Goal: Information Seeking & Learning: Learn about a topic

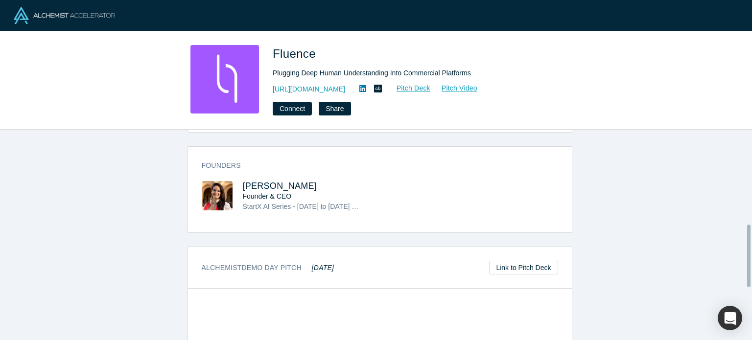
scroll to position [319, 0]
click at [264, 183] on span "Luciana Frazao" at bounding box center [280, 187] width 74 height 10
drag, startPoint x: 313, startPoint y: 183, endPoint x: 238, endPoint y: 190, distance: 76.2
click at [238, 190] on div "Luciana Frazao Founder & CEO StartX AI Series - October 2023 to December 2023 M…" at bounding box center [291, 204] width 178 height 45
copy span "Luciana Frazao"
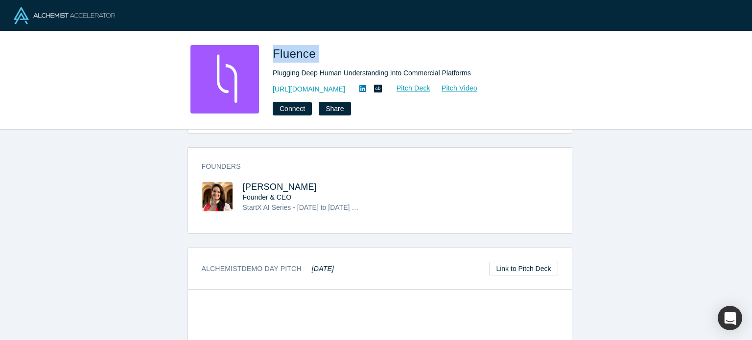
drag, startPoint x: 339, startPoint y: 58, endPoint x: 274, endPoint y: 52, distance: 65.5
click at [274, 52] on h1 "Fluence" at bounding box center [410, 54] width 274 height 18
copy span "Fluence"
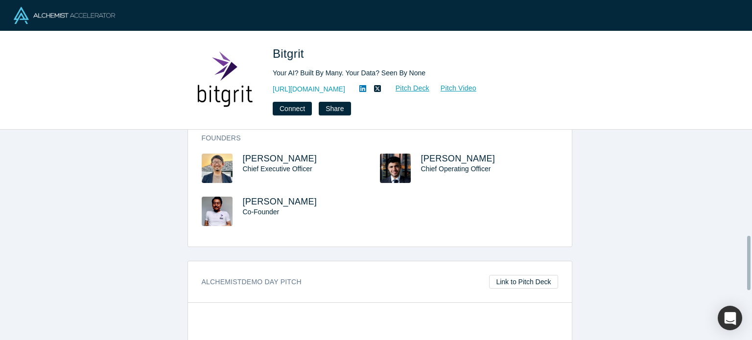
scroll to position [408, 0]
click at [286, 160] on span "[PERSON_NAME]" at bounding box center [280, 160] width 74 height 10
click at [252, 203] on span "Tetsuro Masunaga" at bounding box center [280, 203] width 74 height 10
drag, startPoint x: 315, startPoint y: 155, endPoint x: 238, endPoint y: 156, distance: 77.9
click at [238, 156] on div "Kazuya Saginawa Chief Executive Officer" at bounding box center [291, 176] width 178 height 43
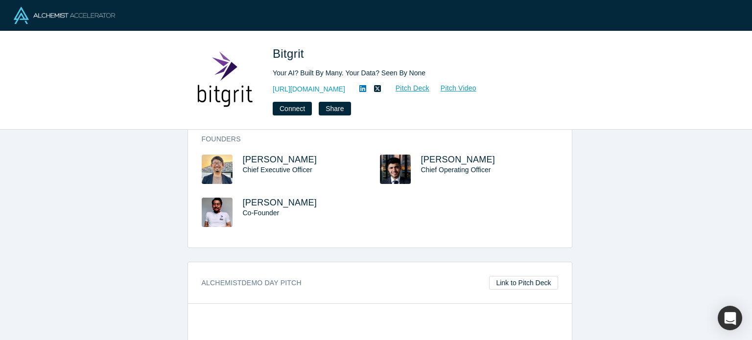
copy span "Kazuya Saginawa"
drag, startPoint x: 319, startPoint y: 205, endPoint x: 236, endPoint y: 201, distance: 83.8
click at [236, 201] on div "Tetsuro Masunaga Co-Founder" at bounding box center [291, 219] width 178 height 43
copy span "Tetsuro Masunaga"
drag, startPoint x: 319, startPoint y: 58, endPoint x: 265, endPoint y: 41, distance: 56.7
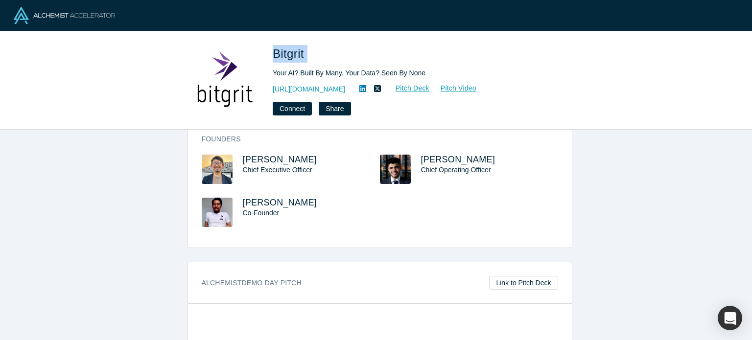
click at [265, 41] on div "Bitgrit Your AI? Built By Many. Your Data? Seen By None https://bitgrit.com/ Pi…" at bounding box center [376, 80] width 752 height 98
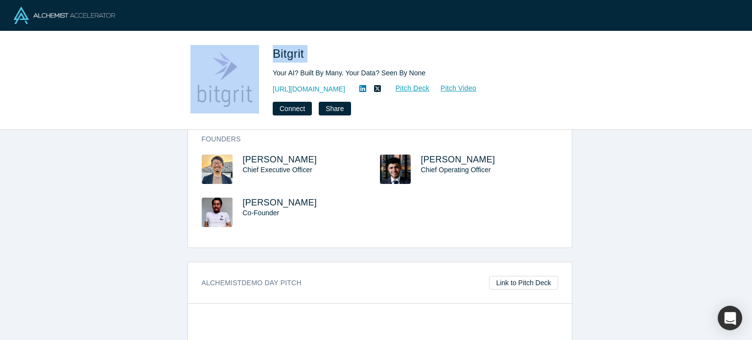
click at [320, 50] on h1 "Bitgrit" at bounding box center [410, 54] width 274 height 18
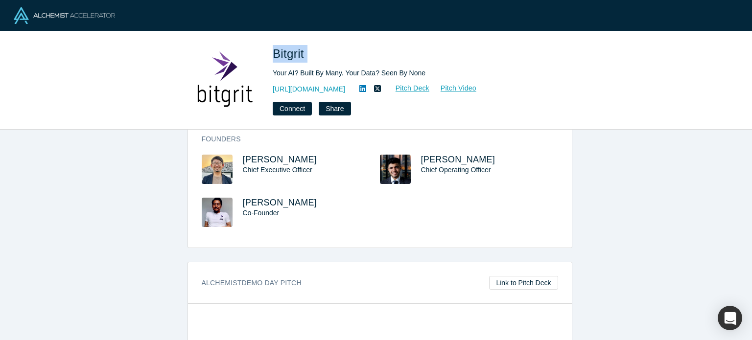
drag, startPoint x: 312, startPoint y: 52, endPoint x: 274, endPoint y: 50, distance: 37.8
click at [274, 50] on h1 "Bitgrit" at bounding box center [410, 54] width 274 height 18
copy span "Bitgrit"
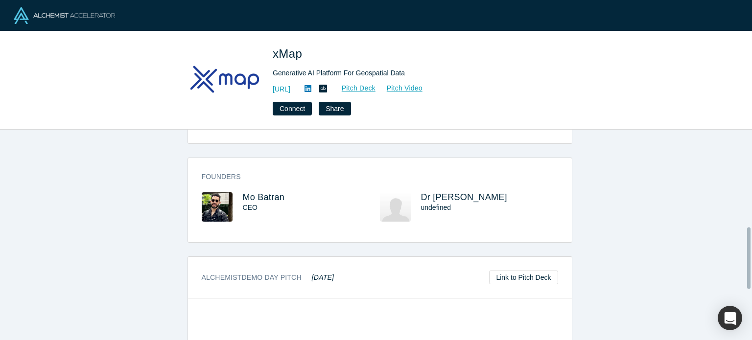
scroll to position [333, 0]
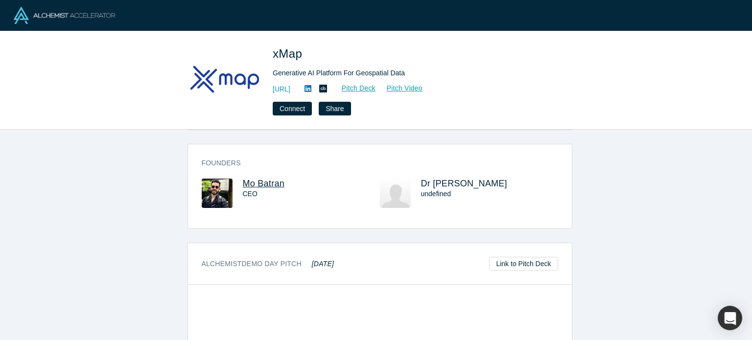
click at [264, 182] on span "Mo Batran" at bounding box center [264, 184] width 42 height 10
click at [433, 183] on span "Dr M Farid" at bounding box center [464, 184] width 86 height 10
drag, startPoint x: 290, startPoint y: 186, endPoint x: 239, endPoint y: 180, distance: 51.8
click at [243, 180] on h3 "Mo Batran" at bounding box center [303, 184] width 120 height 10
copy span "Mo Batran"
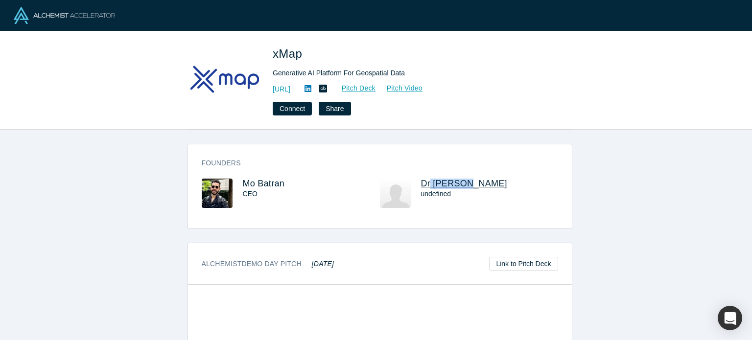
drag, startPoint x: 471, startPoint y: 180, endPoint x: 431, endPoint y: 180, distance: 39.7
click at [427, 184] on h3 "Dr M Farid" at bounding box center [481, 184] width 120 height 10
drag, startPoint x: 320, startPoint y: 49, endPoint x: 273, endPoint y: 50, distance: 47.0
click at [273, 50] on h1 "xMap" at bounding box center [410, 54] width 274 height 18
copy span "xMap"
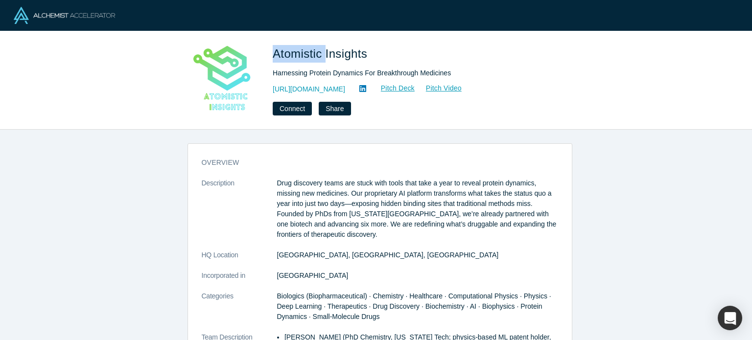
click at [269, 52] on div "Atomistic Insights Harnessing Protein Dynamics For Breakthrough Medicines [URL]…" at bounding box center [376, 80] width 385 height 71
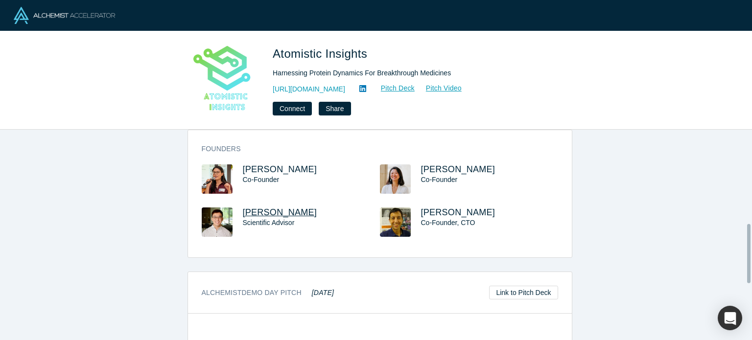
scroll to position [335, 0]
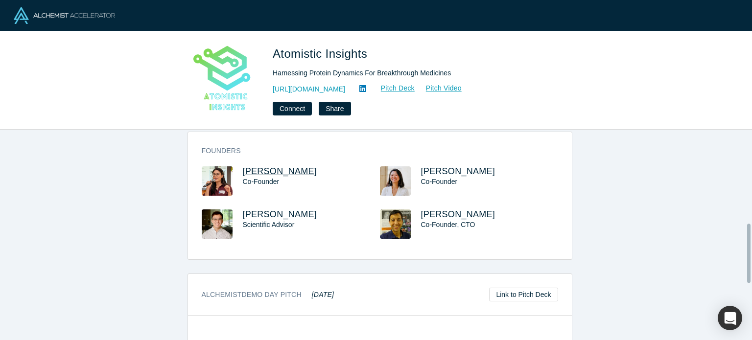
click at [267, 170] on span "[PERSON_NAME]" at bounding box center [280, 172] width 74 height 10
click at [435, 173] on span "Shiyao Bao" at bounding box center [458, 172] width 74 height 10
click at [446, 216] on span "JC Gumbart" at bounding box center [458, 215] width 74 height 10
drag, startPoint x: 291, startPoint y: 170, endPoint x: 237, endPoint y: 165, distance: 55.1
click at [237, 167] on div "Katie Kuo Co-Founder" at bounding box center [291, 188] width 178 height 43
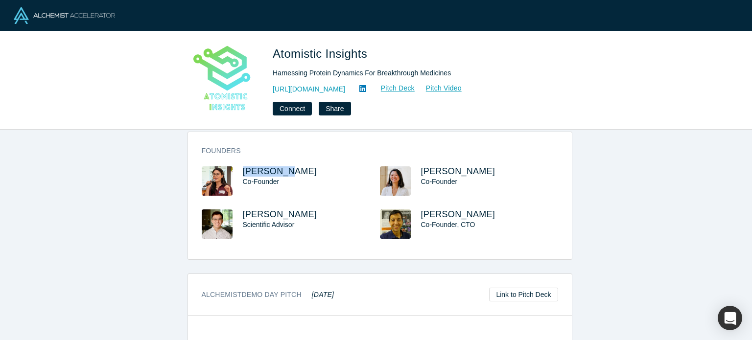
copy span "Katie Kuo"
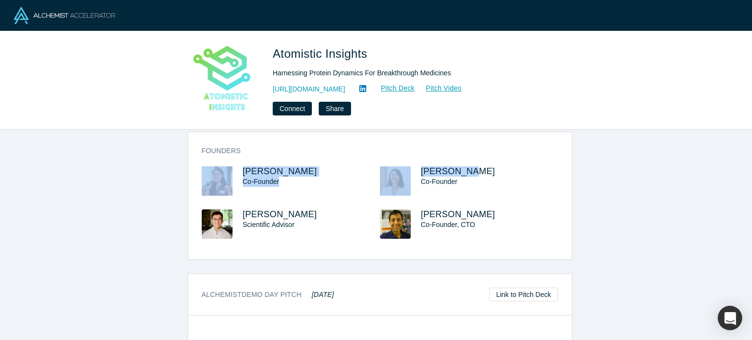
drag, startPoint x: 482, startPoint y: 143, endPoint x: 473, endPoint y: 168, distance: 26.5
click at [473, 168] on div "Founders Katie Kuo Co-Founder Shiyao Bao Co-Founder Andrew Pang Scientific Advi…" at bounding box center [380, 199] width 384 height 120
click at [472, 167] on h3 "Shiyao Bao" at bounding box center [481, 172] width 120 height 10
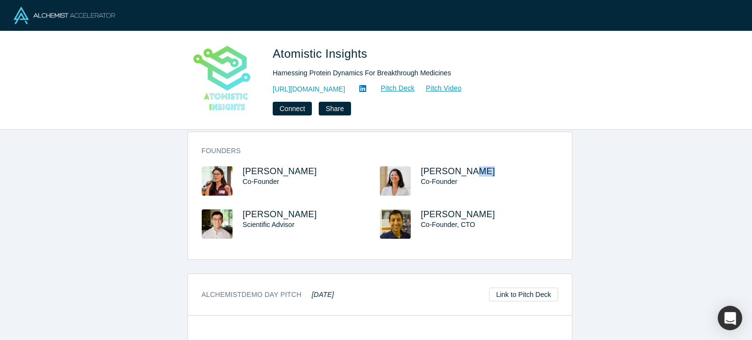
click at [472, 167] on h3 "Shiyao Bao" at bounding box center [481, 172] width 120 height 10
drag, startPoint x: 415, startPoint y: 169, endPoint x: 471, endPoint y: 175, distance: 56.6
click at [471, 175] on div "Shiyao Bao Co-Founder" at bounding box center [469, 188] width 178 height 43
copy span "Shiyao Bao"
drag, startPoint x: 483, startPoint y: 210, endPoint x: 418, endPoint y: 210, distance: 64.7
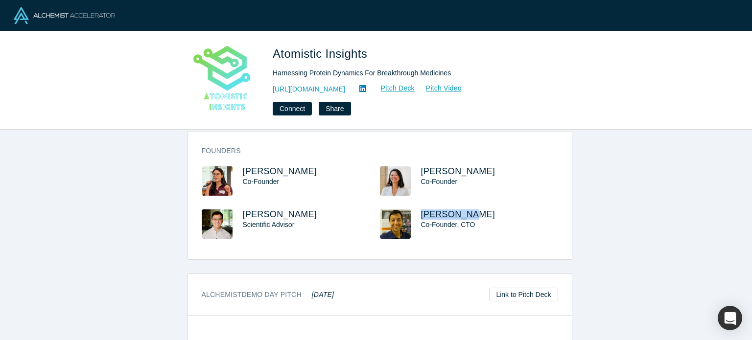
click at [421, 210] on h3 "JC Gumbart" at bounding box center [481, 215] width 120 height 10
copy span "JC Gumbart"
drag, startPoint x: 368, startPoint y: 52, endPoint x: 275, endPoint y: 45, distance: 93.8
click at [275, 45] on h1 "Atomistic Insights" at bounding box center [410, 54] width 274 height 18
copy span "Atomistic Insights"
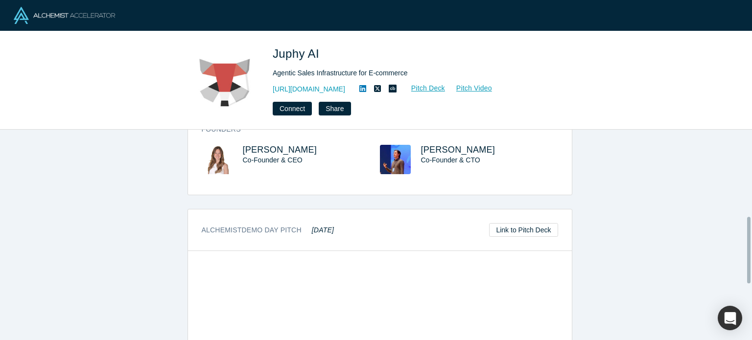
scroll to position [275, 0]
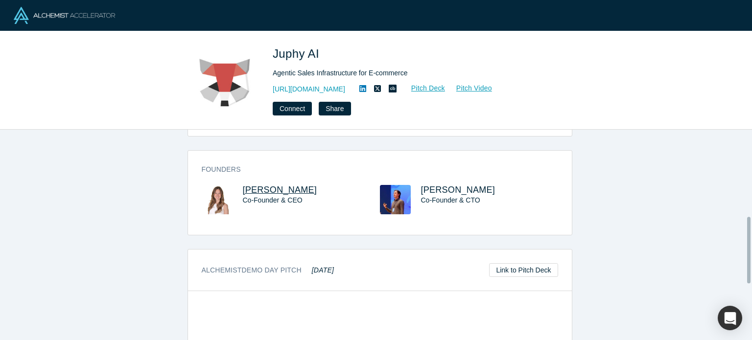
click at [288, 187] on span "Alara Eren Iplikcioglu" at bounding box center [280, 190] width 74 height 10
click at [432, 191] on span "Osman Erdi Balcioglu" at bounding box center [458, 190] width 74 height 10
drag, startPoint x: 237, startPoint y: 190, endPoint x: 332, endPoint y: 183, distance: 95.2
click at [332, 183] on div "Founders Alara Eren Iplikcioglu Co-Founder & CEO Osman Erdi Balcioglu Co-Founde…" at bounding box center [380, 196] width 384 height 77
copy span "Alara Eren Iplikcioglu"
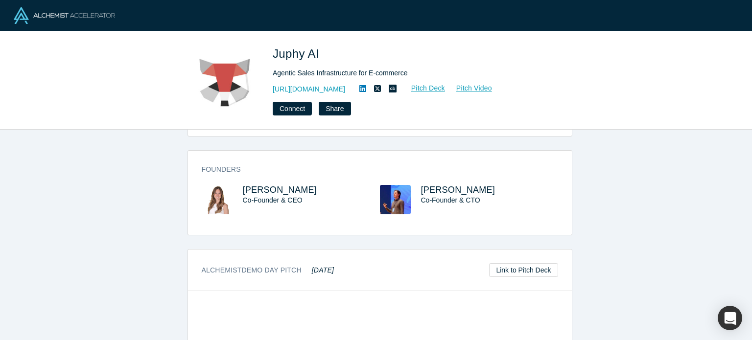
drag, startPoint x: 414, startPoint y: 186, endPoint x: 533, endPoint y: 181, distance: 118.6
click at [533, 181] on div "Founders Alara Eren Iplikcioglu Co-Founder & CEO Osman Erdi Balcioglu Co-Founde…" at bounding box center [380, 196] width 384 height 77
copy span "Osman Erdi Balcioglu"
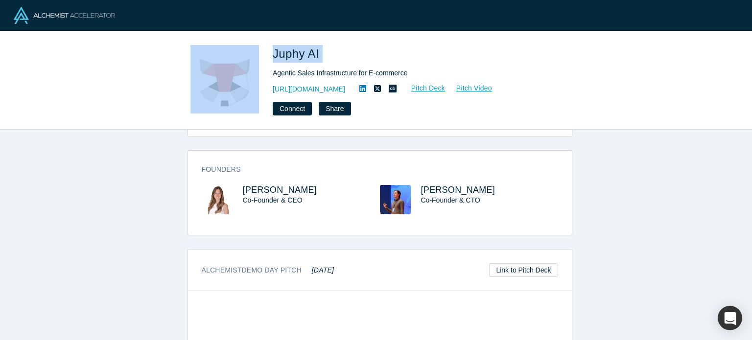
drag, startPoint x: 264, startPoint y: 53, endPoint x: 340, endPoint y: 39, distance: 77.2
click at [340, 39] on div "Juphy AI Agentic Sales Infrastructure for E-commerce https://juphy.com/ Pitch D…" at bounding box center [376, 80] width 752 height 98
copy div "Juphy AI"
click at [340, 39] on div "Juphy AI Agentic Sales Infrastructure for E-commerce https://juphy.com/ Pitch D…" at bounding box center [376, 80] width 752 height 98
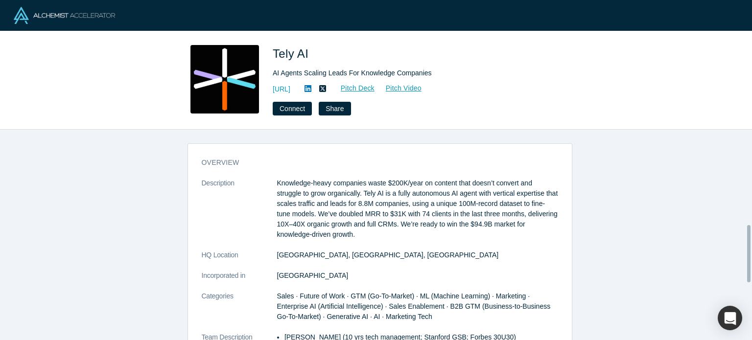
scroll to position [348, 0]
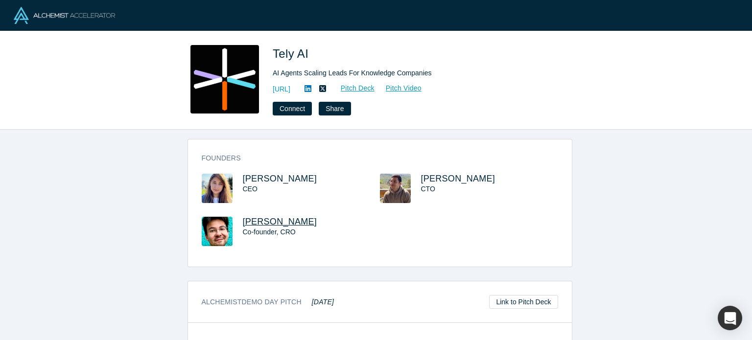
click at [270, 220] on span "[PERSON_NAME]" at bounding box center [280, 222] width 74 height 10
drag, startPoint x: 233, startPoint y: 175, endPoint x: 265, endPoint y: 188, distance: 34.5
click at [264, 188] on div "[PERSON_NAME] CEO" at bounding box center [291, 195] width 178 height 43
copy div "[PERSON_NAME] CEO"
drag, startPoint x: 314, startPoint y: 53, endPoint x: 274, endPoint y: 48, distance: 40.5
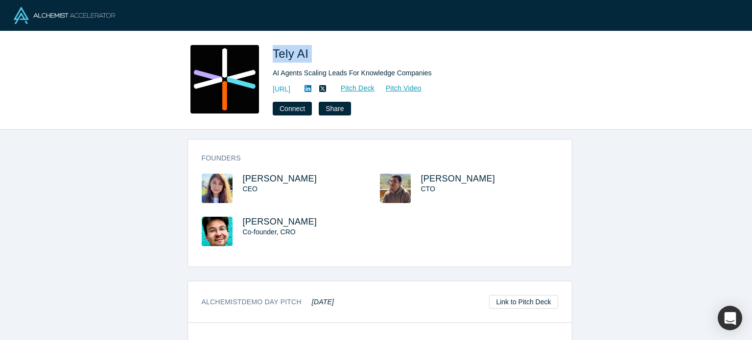
click at [274, 48] on h1 "Tely AI" at bounding box center [410, 54] width 274 height 18
copy span "Tely AI"
drag, startPoint x: 235, startPoint y: 172, endPoint x: 284, endPoint y: 180, distance: 49.5
click at [284, 180] on div "Founders [PERSON_NAME] CEO [PERSON_NAME] [PERSON_NAME], CRO" at bounding box center [380, 206] width 384 height 120
copy span "[PERSON_NAME]"
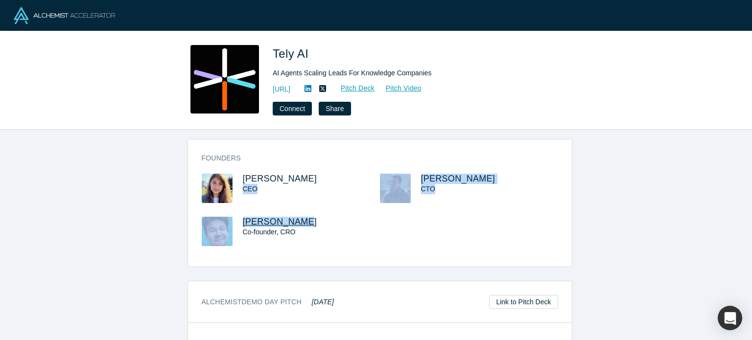
drag, startPoint x: 235, startPoint y: 216, endPoint x: 294, endPoint y: 219, distance: 59.9
click at [294, 219] on div "[PERSON_NAME] CEO [PERSON_NAME] [PERSON_NAME], CRO" at bounding box center [380, 217] width 357 height 86
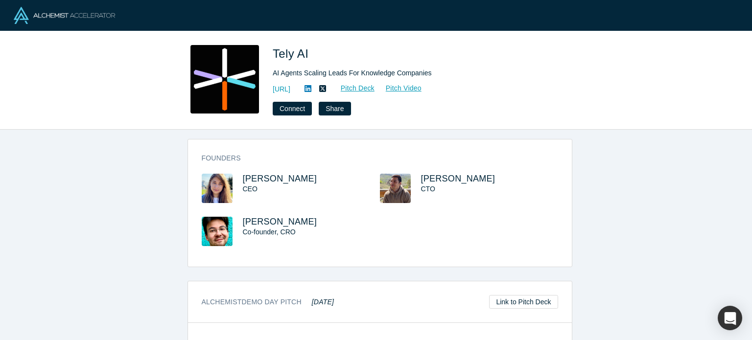
click at [306, 226] on h3 "Chongkal Seng" at bounding box center [303, 222] width 120 height 10
drag, startPoint x: 306, startPoint y: 226, endPoint x: 243, endPoint y: 221, distance: 62.8
click at [243, 221] on h3 "Chongkal Seng" at bounding box center [303, 222] width 120 height 10
copy span "Chongkal Seng"
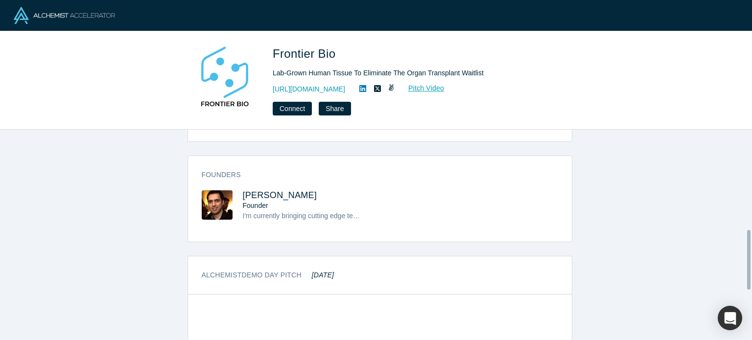
scroll to position [370, 0]
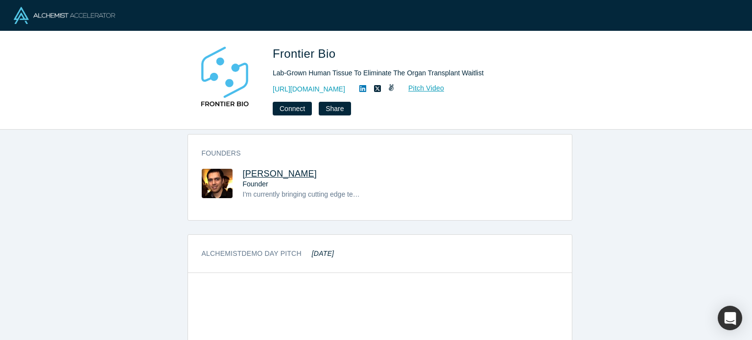
click at [272, 172] on span "[PERSON_NAME]" at bounding box center [280, 174] width 74 height 10
drag, startPoint x: 230, startPoint y: 172, endPoint x: 307, endPoint y: 172, distance: 76.9
click at [307, 172] on div "Eric Bennett Founder I'm currently bringing cutting edge technology to reality …" at bounding box center [291, 191] width 178 height 45
copy div "Eric Bennett"
drag, startPoint x: 268, startPoint y: 50, endPoint x: 376, endPoint y: 32, distance: 108.7
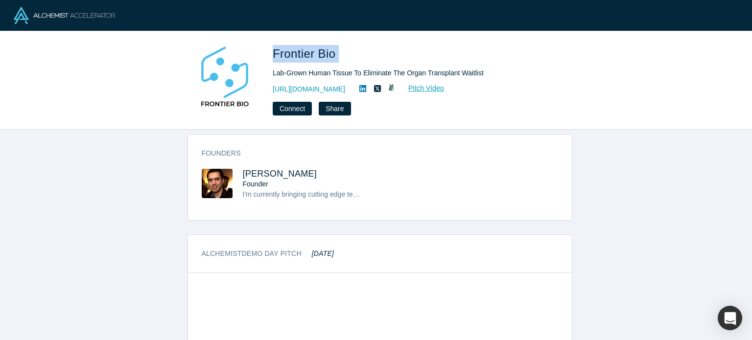
click at [374, 32] on div "Frontier Bio Lab-Grown Human Tissue To Eliminate The Organ Transplant Waitlist …" at bounding box center [376, 80] width 752 height 98
copy span "Frontier Bio"
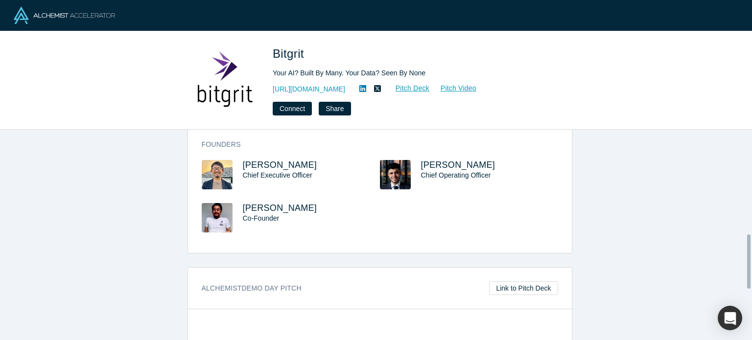
scroll to position [403, 0]
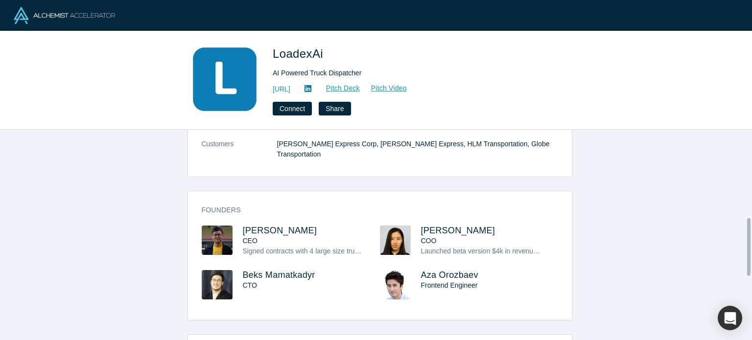
scroll to position [321, 0]
click at [272, 225] on span "Aman Seidakmatov" at bounding box center [280, 230] width 74 height 10
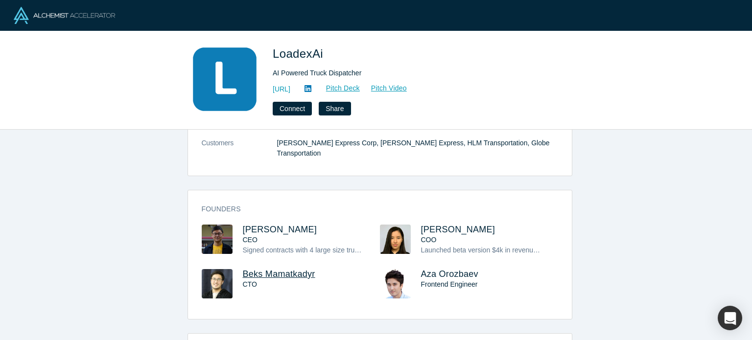
click at [274, 269] on span "Beks Mamatkadyr" at bounding box center [279, 274] width 72 height 10
drag, startPoint x: 236, startPoint y: 196, endPoint x: 326, endPoint y: 192, distance: 90.2
click at [326, 197] on div "Founders Aman Seidakmatov CEO Signed contracts with 4 large size trucking compa…" at bounding box center [380, 258] width 384 height 122
copy span "Aman Seidakmatov"
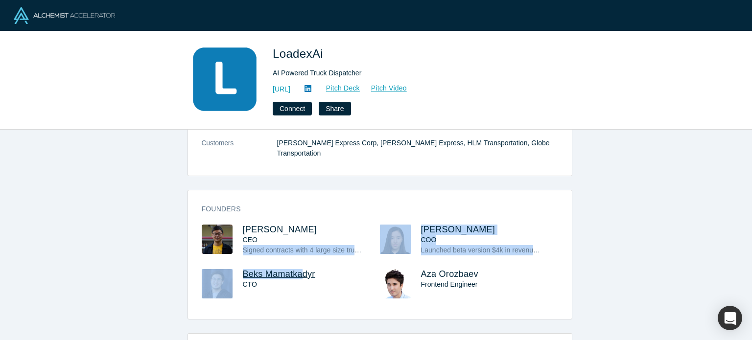
drag, startPoint x: 234, startPoint y: 237, endPoint x: 298, endPoint y: 247, distance: 64.6
click at [298, 247] on div "Aman Seidakmatov CEO Signed contracts with 4 large size trucking companies for …" at bounding box center [380, 269] width 357 height 88
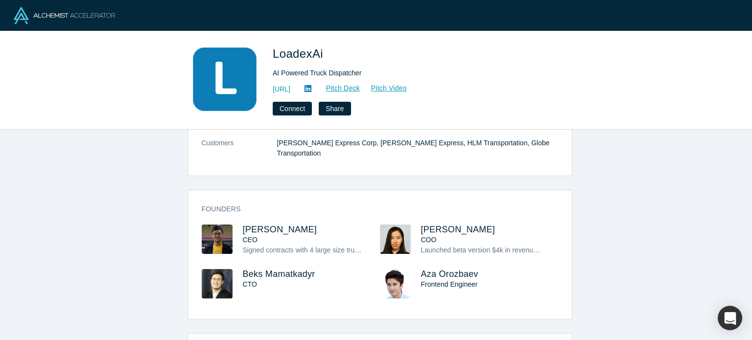
click at [316, 269] on h3 "Beks Mamatkadyr" at bounding box center [303, 274] width 120 height 10
drag, startPoint x: 316, startPoint y: 247, endPoint x: 239, endPoint y: 247, distance: 76.9
click at [243, 269] on h3 "Beks Mamatkadyr" at bounding box center [303, 274] width 120 height 10
copy span "Beks Mamatkadyr"
drag, startPoint x: 350, startPoint y: 47, endPoint x: 269, endPoint y: 52, distance: 81.0
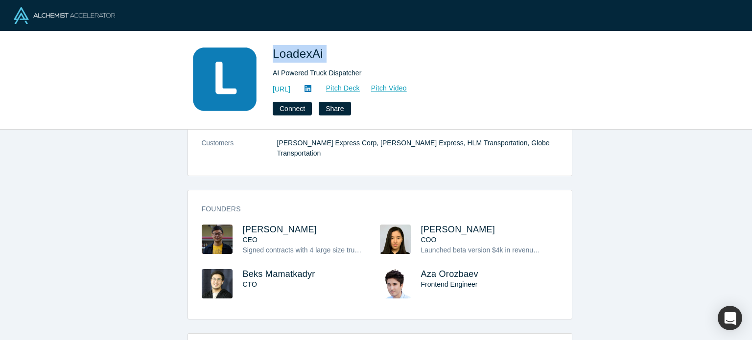
click at [269, 52] on div "LoadexAi AI Powered Truck Dispatcher https://loadex.ai Pitch Deck Pitch Video C…" at bounding box center [376, 80] width 385 height 71
copy span "LoadexAi"
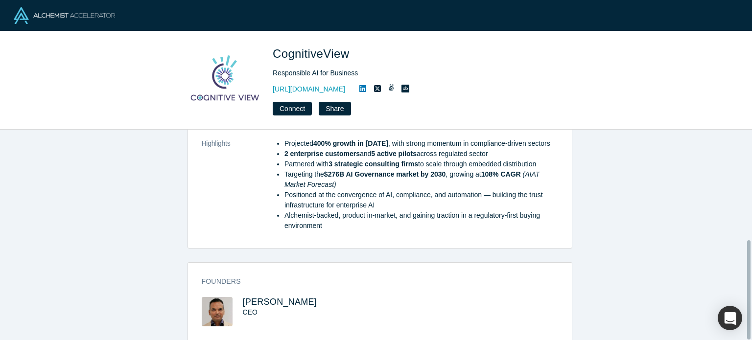
scroll to position [235, 0]
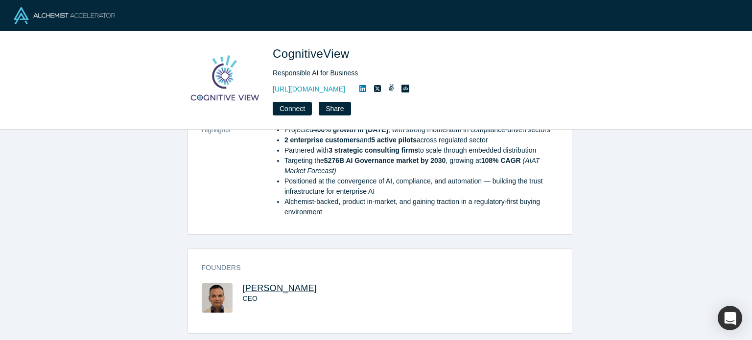
click at [260, 284] on span "Dilip Mohapatra" at bounding box center [280, 289] width 74 height 10
drag, startPoint x: 233, startPoint y: 277, endPoint x: 323, endPoint y: 279, distance: 90.1
click at [320, 284] on div "Dilip Mohapatra CEO" at bounding box center [291, 305] width 178 height 43
copy div "Dilip Mohapatra"
drag, startPoint x: 270, startPoint y: 53, endPoint x: 382, endPoint y: 57, distance: 111.7
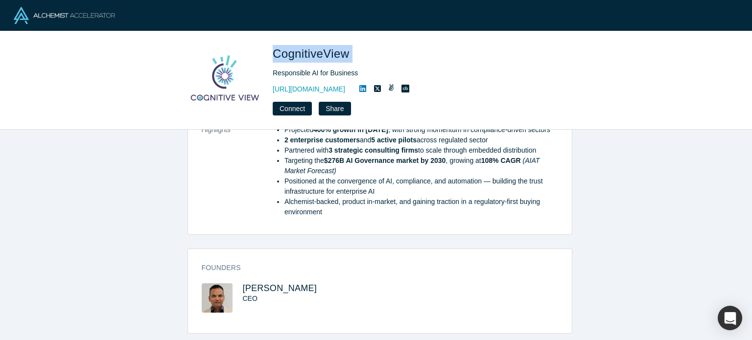
click at [381, 57] on div "CognitiveView Responsible AI for Business https://www.cognitiveview.com Connect…" at bounding box center [376, 80] width 385 height 71
copy span "CognitiveView"
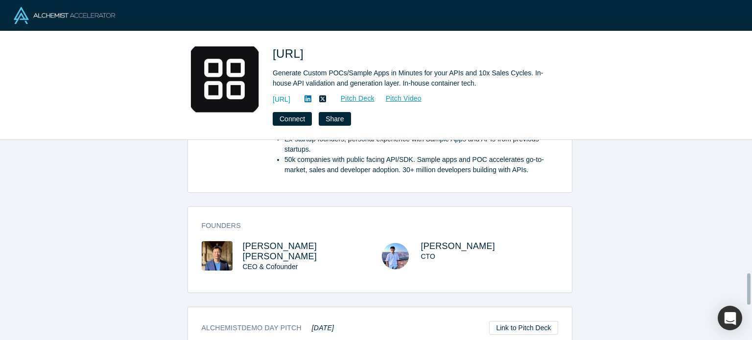
scroll to position [852, 0]
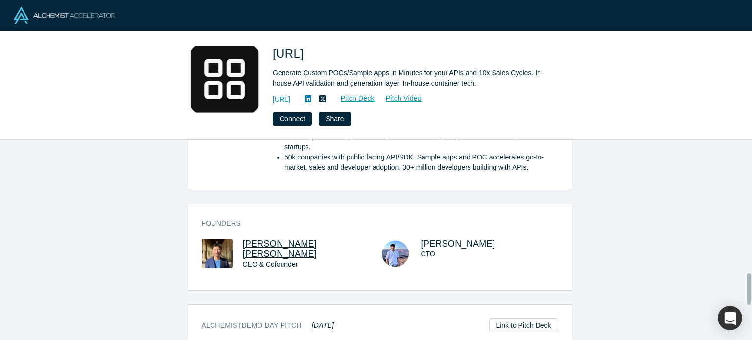
click at [276, 239] on span "[PERSON_NAME] [PERSON_NAME]" at bounding box center [280, 249] width 74 height 20
drag, startPoint x: 238, startPoint y: 236, endPoint x: 301, endPoint y: 229, distance: 63.6
click at [301, 239] on div "[PERSON_NAME] [PERSON_NAME] CEO & Cofounder" at bounding box center [291, 261] width 178 height 45
copy span "[PERSON_NAME] [PERSON_NAME]"
click at [270, 48] on div "[URL] Generate Custom POCs/Sample Apps in Minutes for your APIs and 10x Sales C…" at bounding box center [376, 85] width 385 height 81
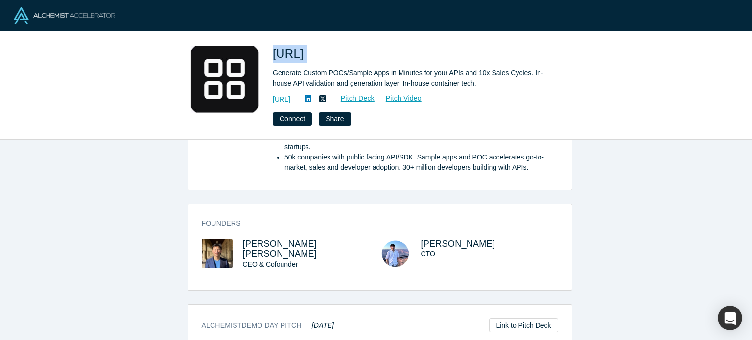
drag, startPoint x: 270, startPoint y: 48, endPoint x: 376, endPoint y: 45, distance: 105.8
click at [376, 45] on div "[URL] Generate Custom POCs/Sample Apps in Minutes for your APIs and 10x Sales C…" at bounding box center [376, 85] width 385 height 81
copy span "[URL]"
